Goal: Task Accomplishment & Management: Complete application form

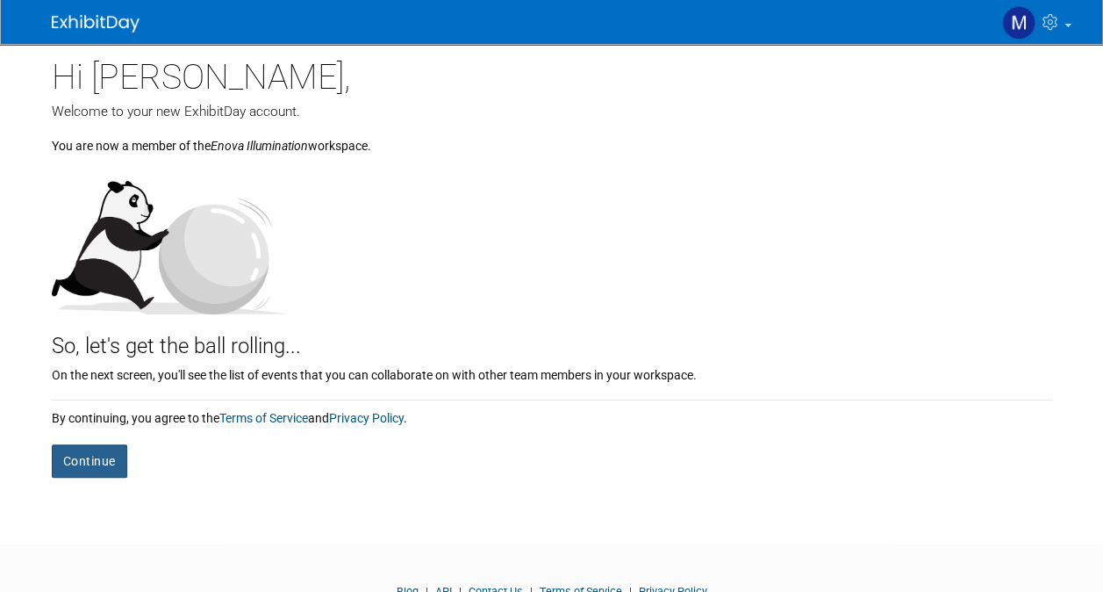
click at [101, 463] on button "Continue" at bounding box center [89, 460] width 75 height 33
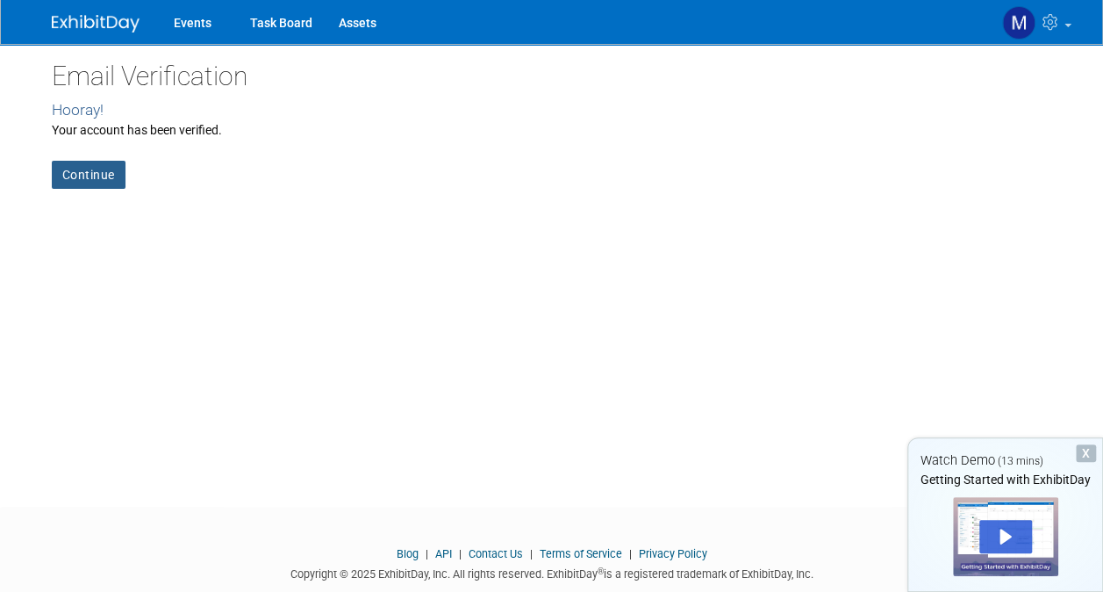
click at [69, 176] on link "Continue" at bounding box center [89, 175] width 74 height 28
